Goal: Navigation & Orientation: Find specific page/section

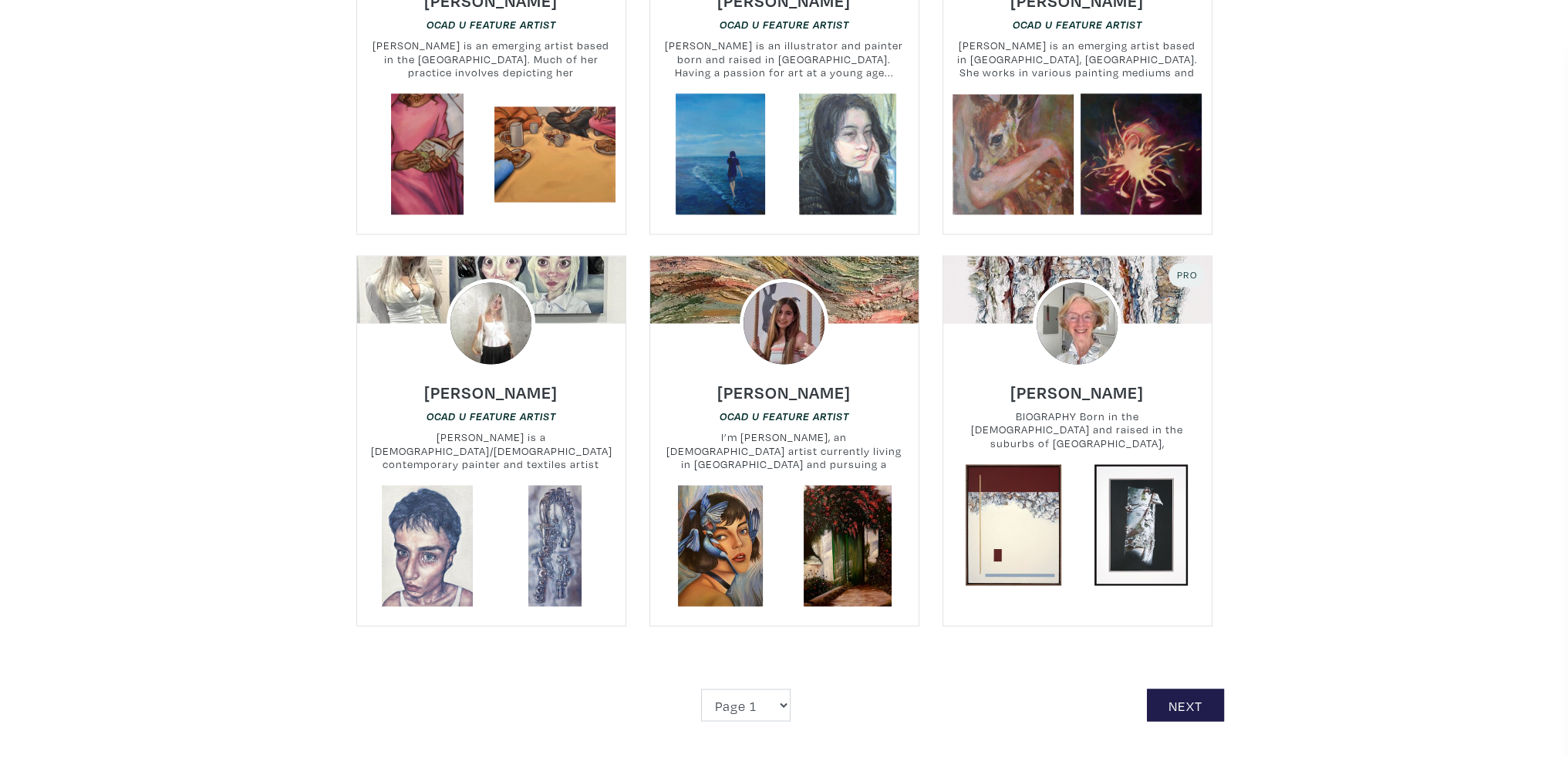
scroll to position [3393, 0]
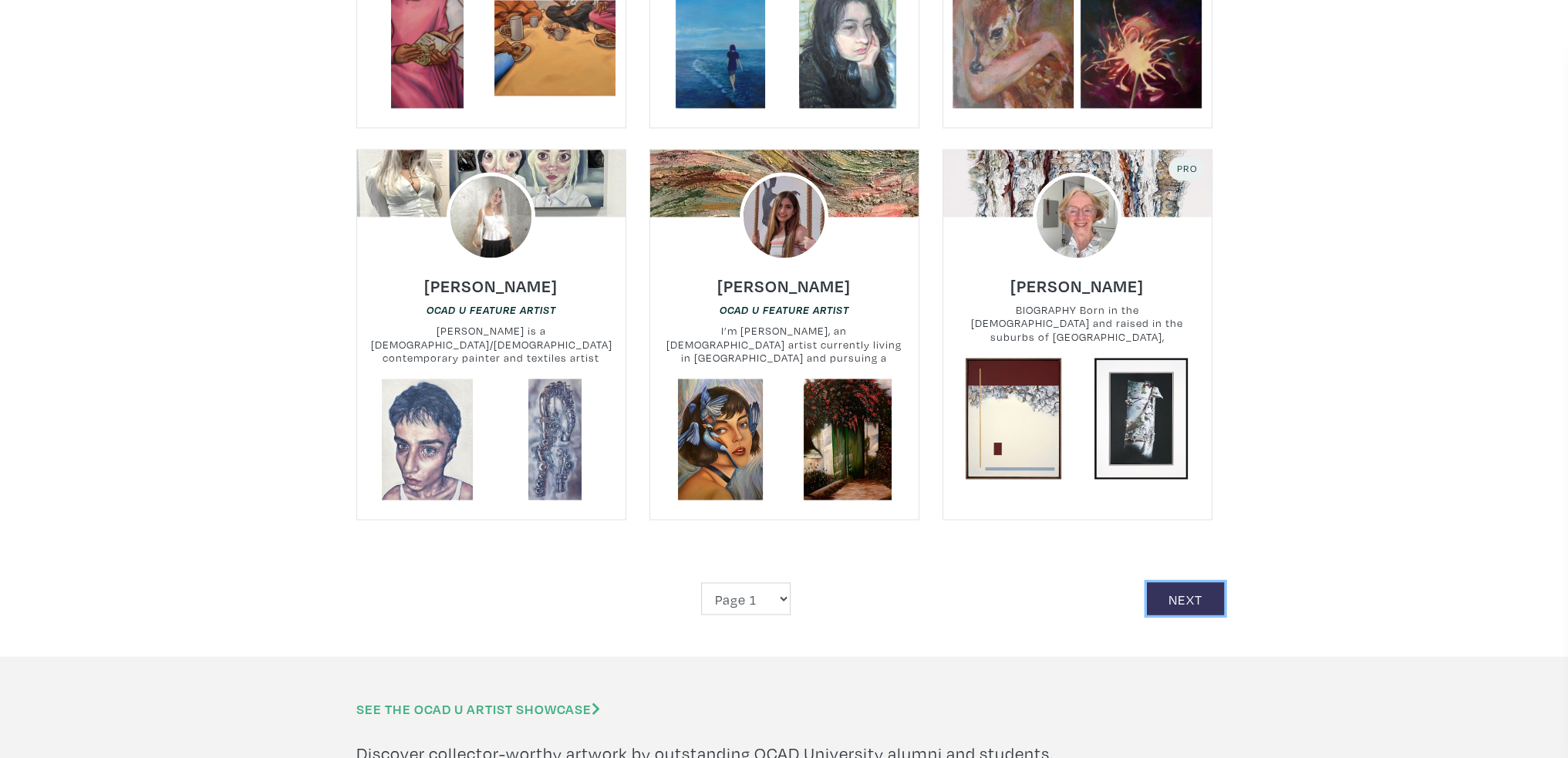
click at [1195, 582] on link "Next" at bounding box center [1185, 599] width 77 height 34
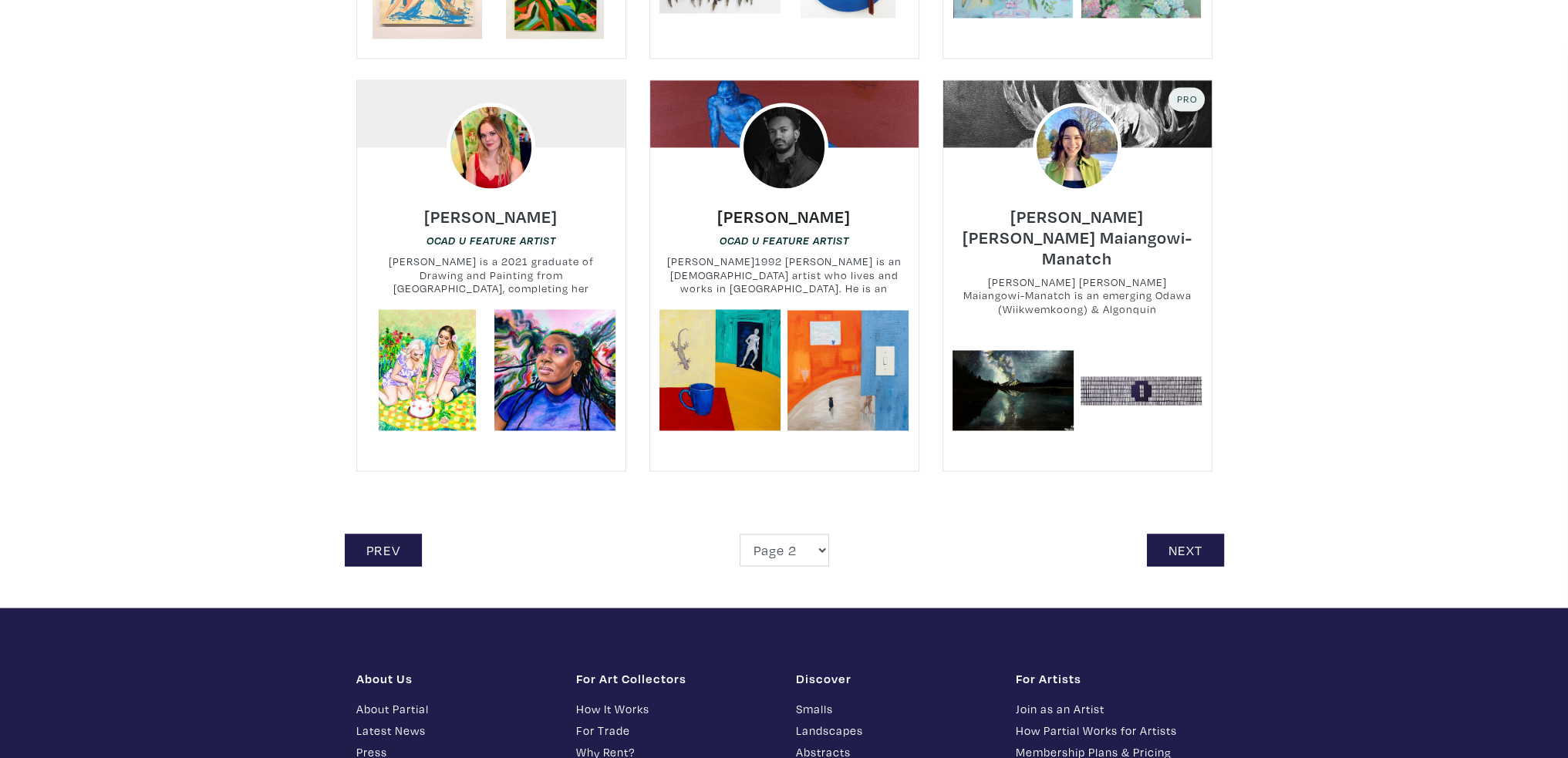
scroll to position [3470, 0]
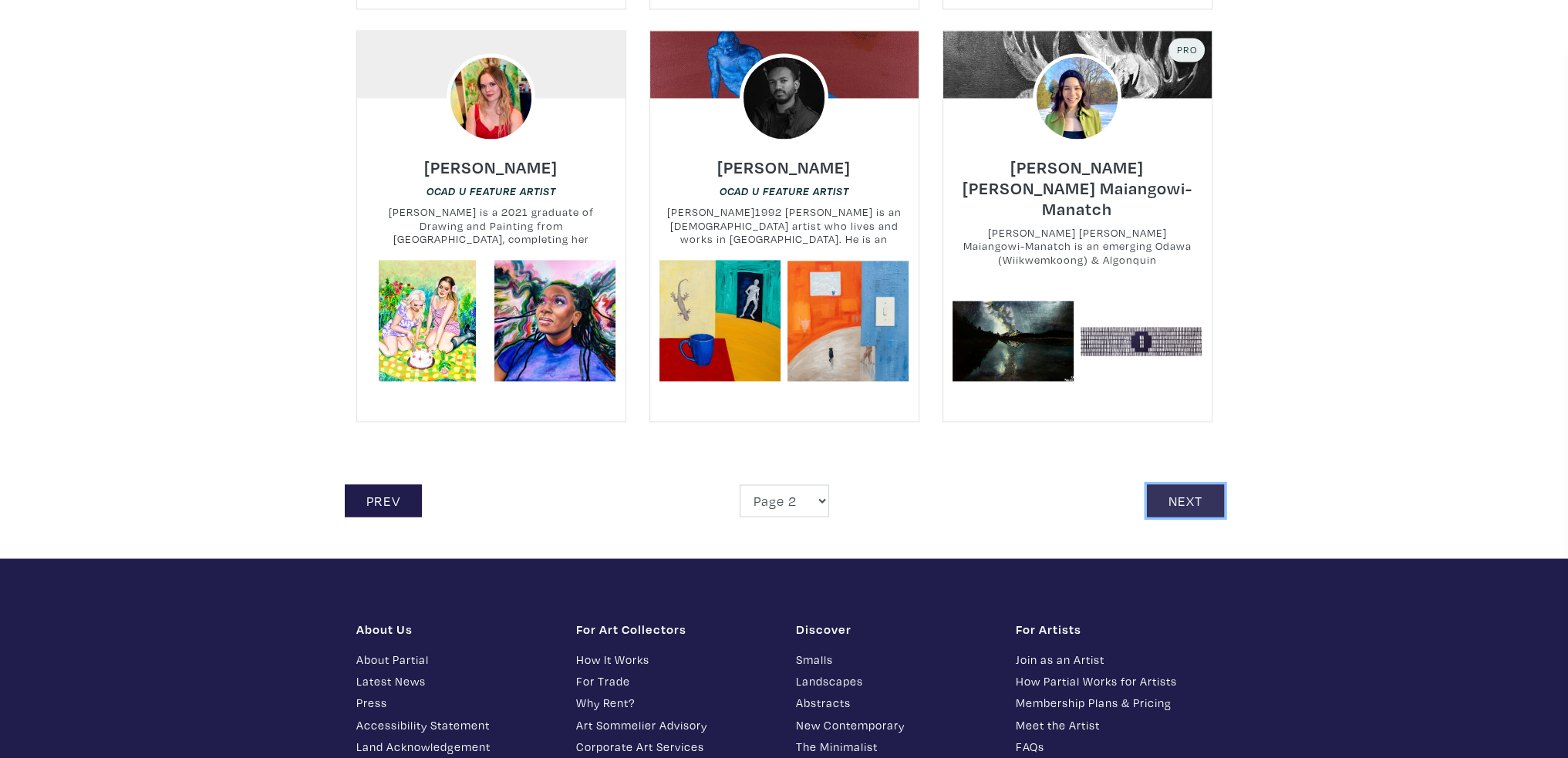
click at [1209, 484] on link "Next" at bounding box center [1185, 501] width 77 height 34
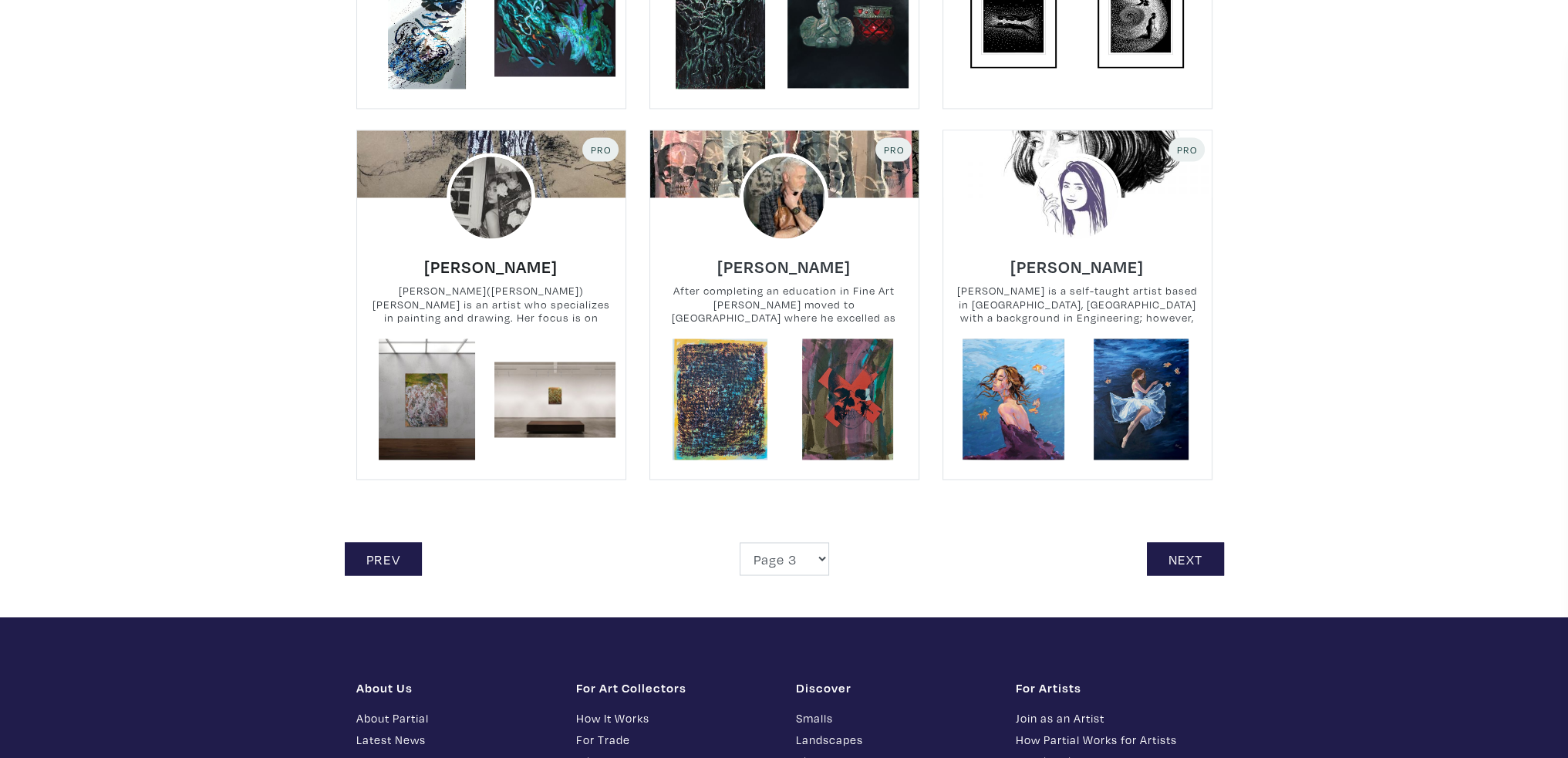
scroll to position [3393, 0]
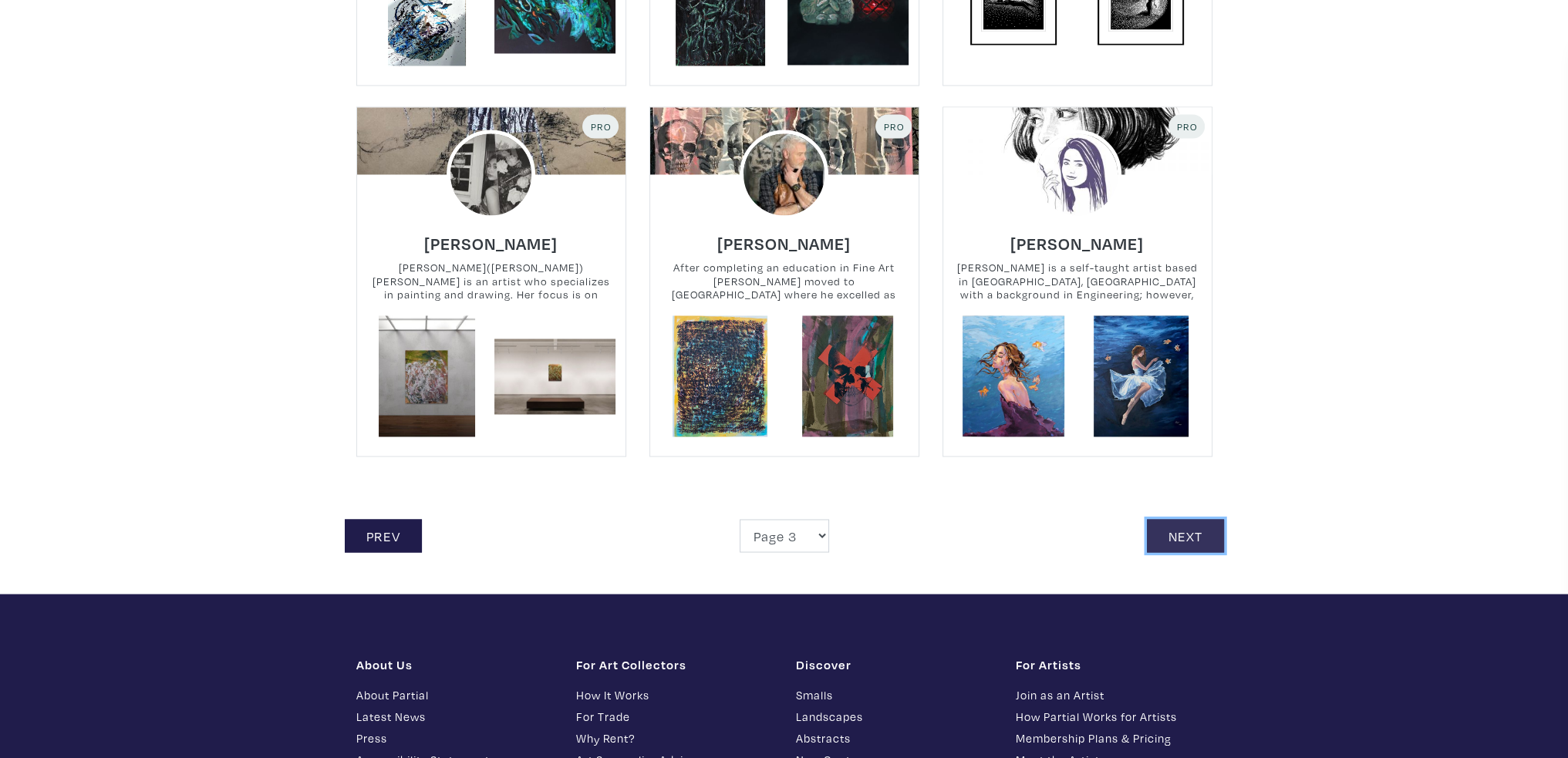
click at [1200, 519] on link "Next" at bounding box center [1185, 536] width 77 height 34
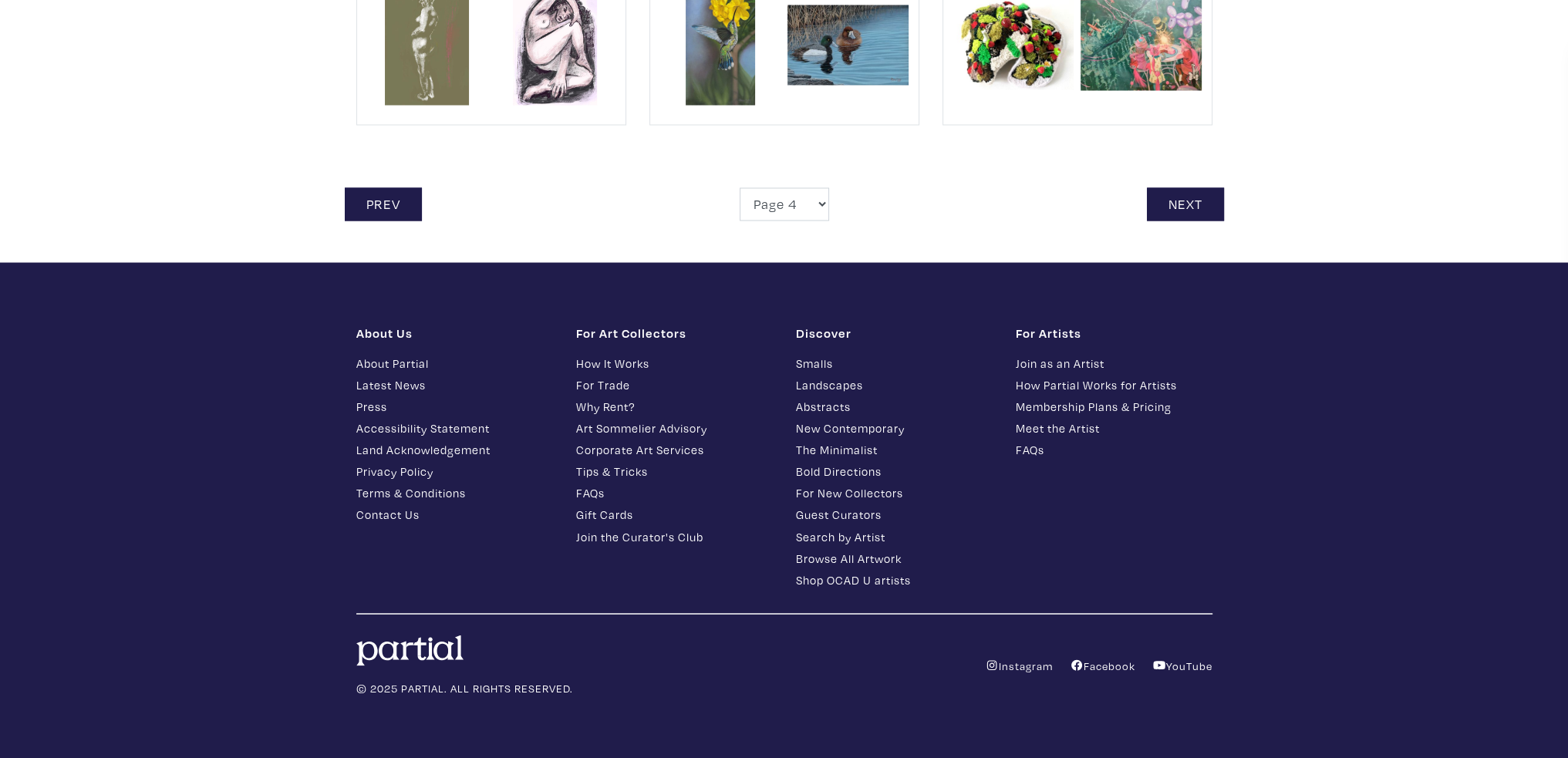
scroll to position [3529, 0]
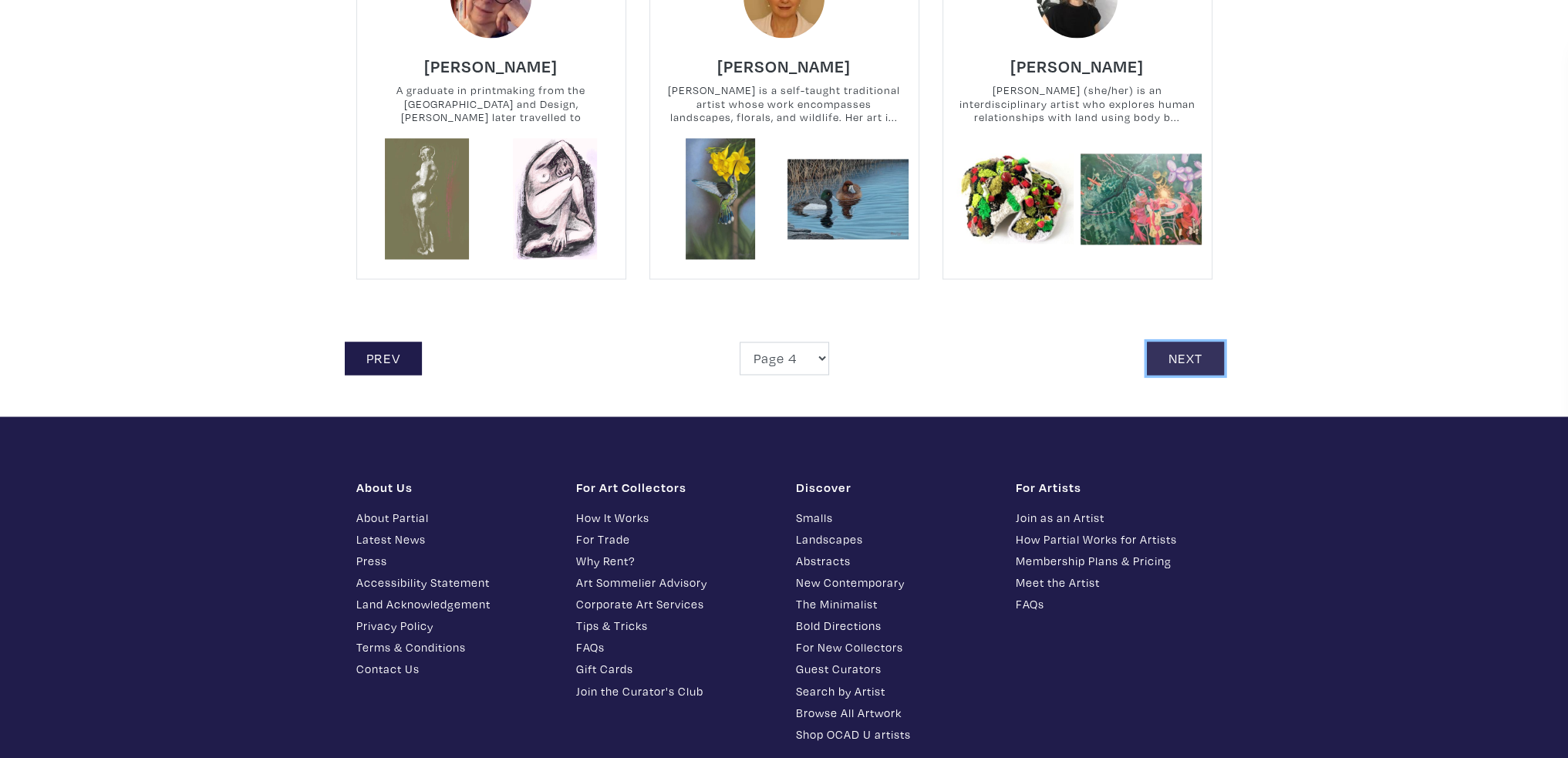
click at [1194, 355] on link "Next" at bounding box center [1185, 359] width 77 height 34
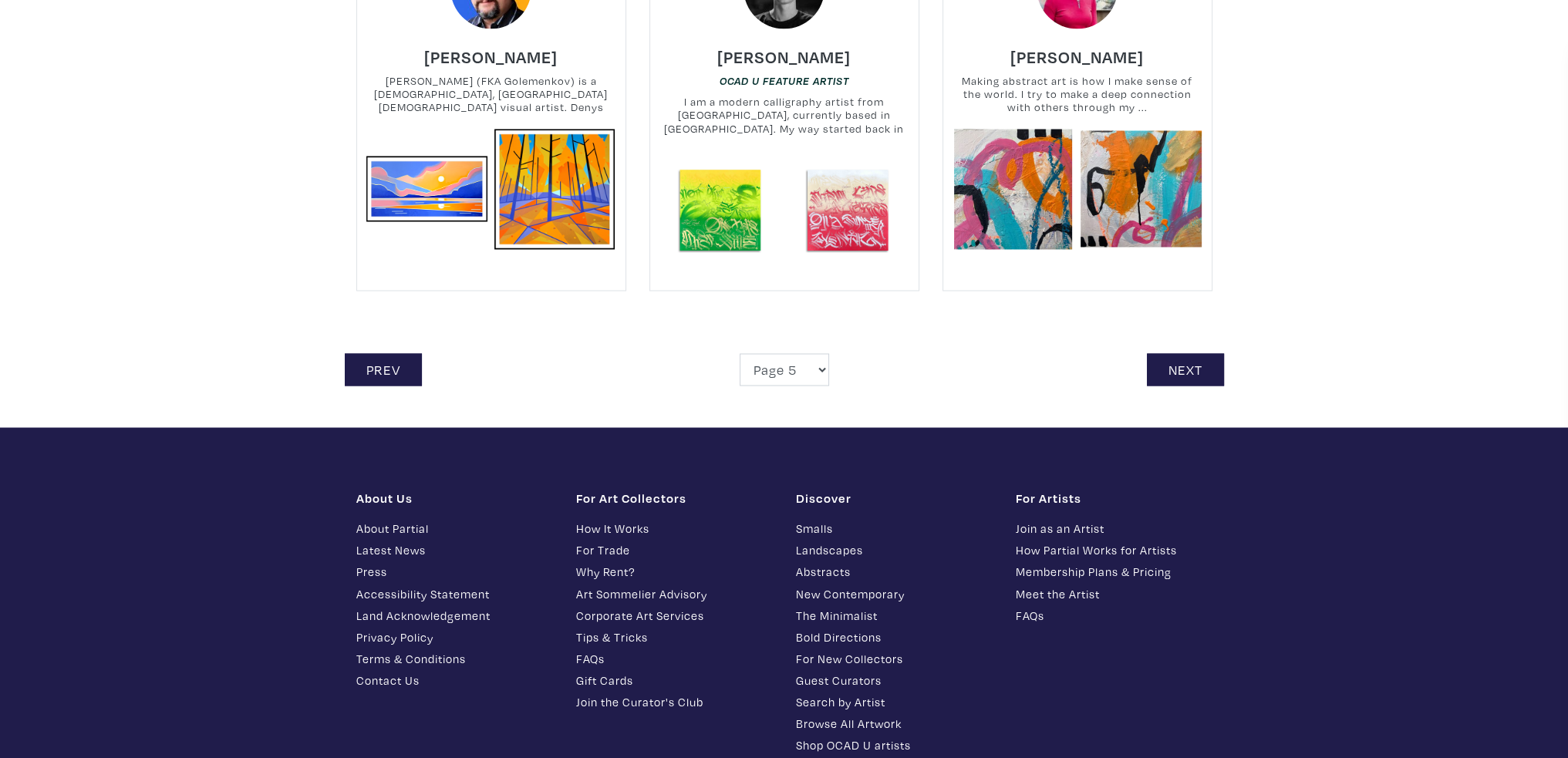
scroll to position [3415, 0]
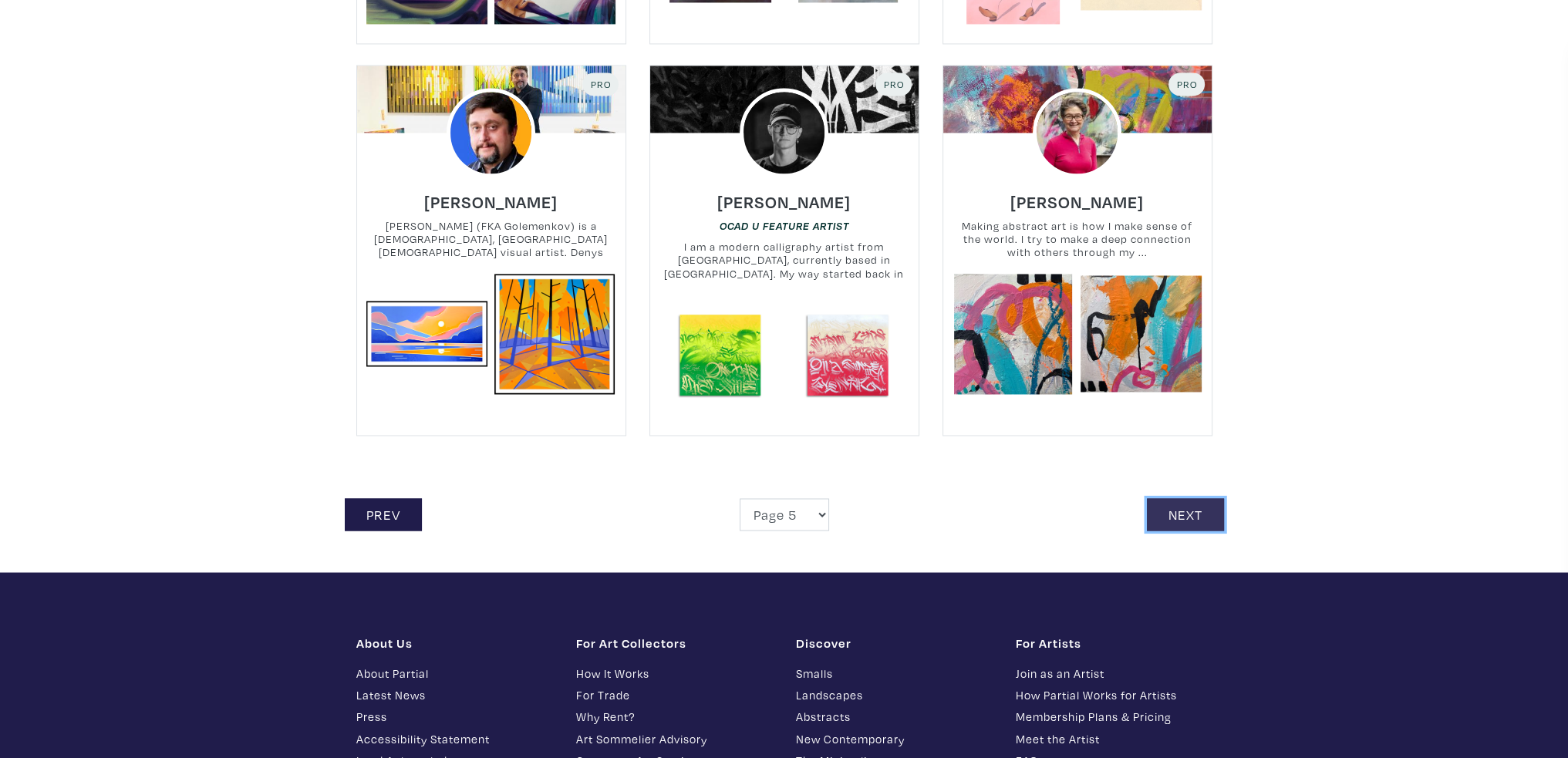
click at [1204, 510] on link "Next" at bounding box center [1185, 515] width 77 height 34
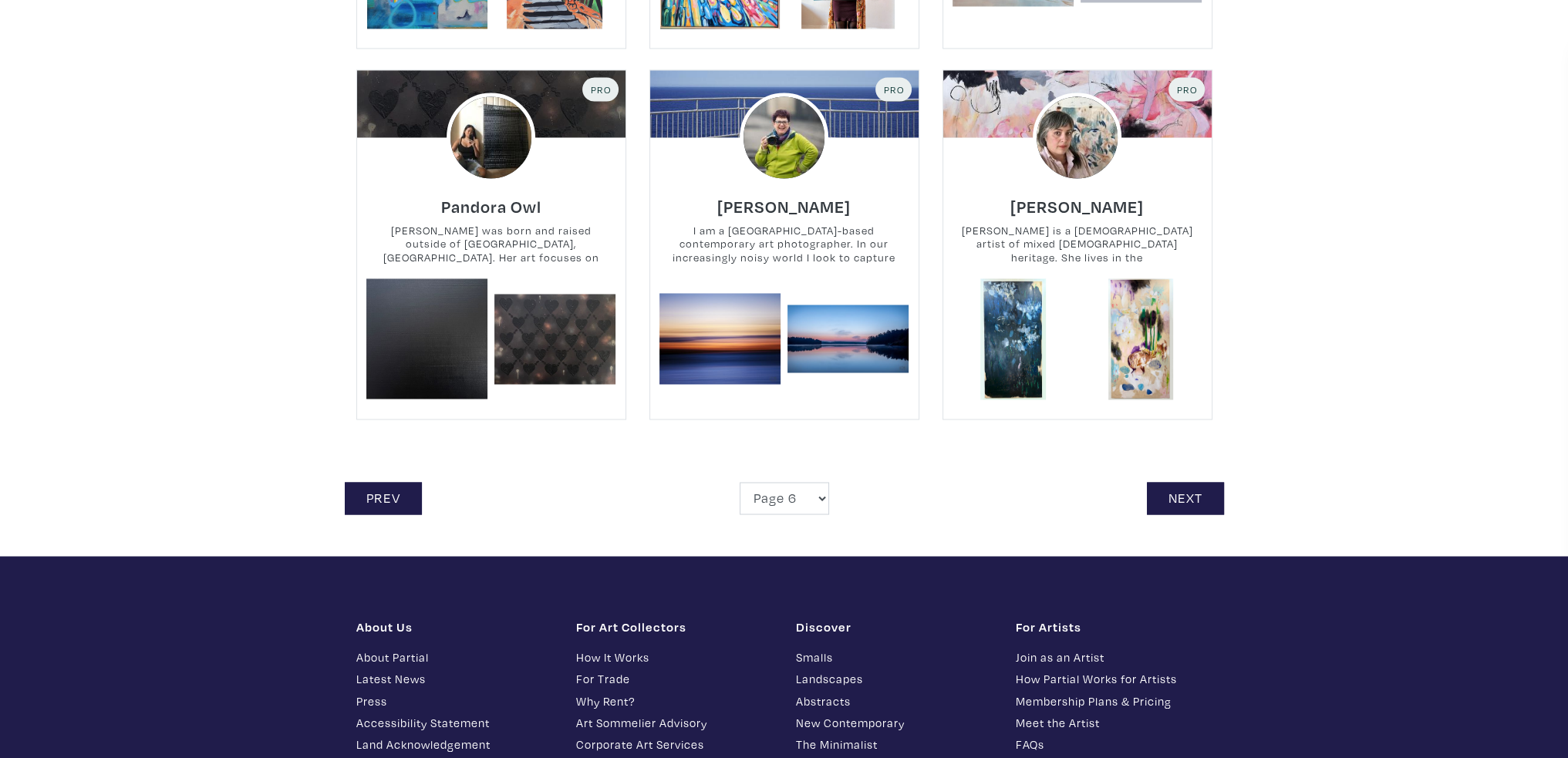
scroll to position [3393, 0]
